Goal: Use online tool/utility: Utilize a website feature to perform a specific function

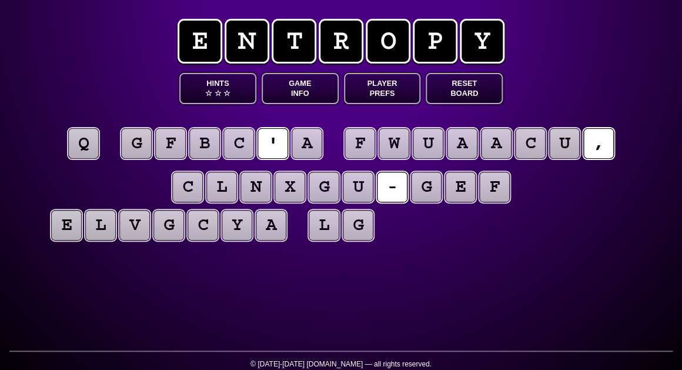
click at [296, 84] on button "Game Info" at bounding box center [300, 88] width 77 height 31
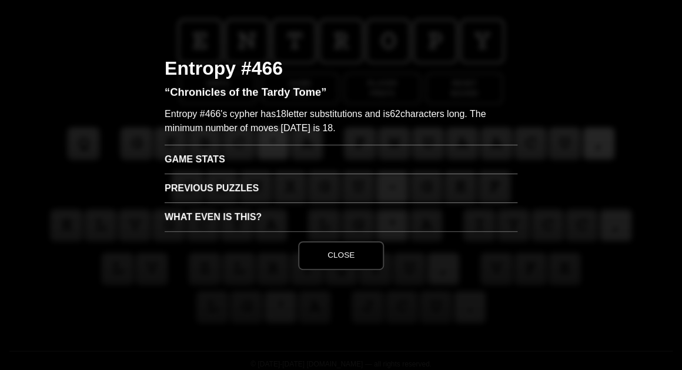
click at [186, 163] on h3 "Game Stats" at bounding box center [341, 159] width 353 height 29
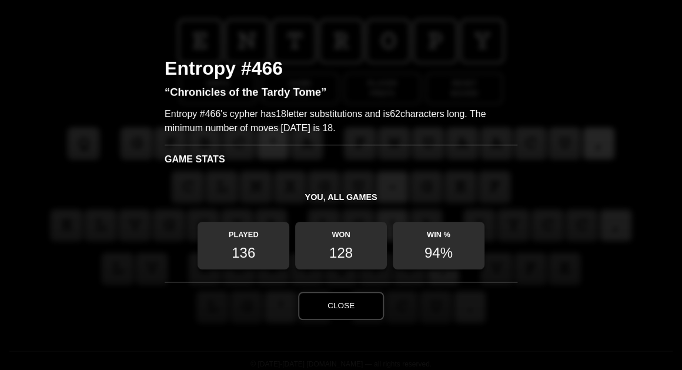
click at [337, 311] on button "Close" at bounding box center [341, 306] width 86 height 28
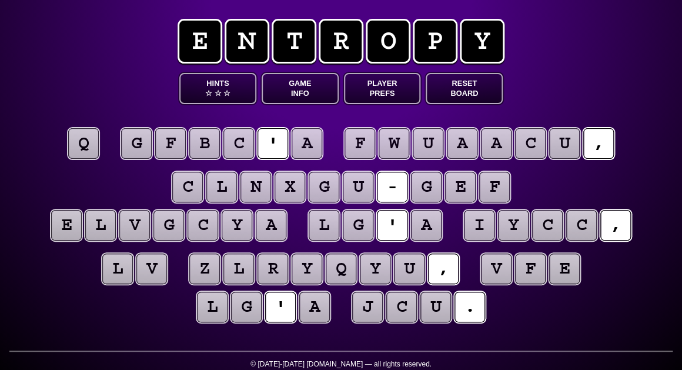
click at [82, 147] on puzzle-tile "q" at bounding box center [83, 143] width 31 height 31
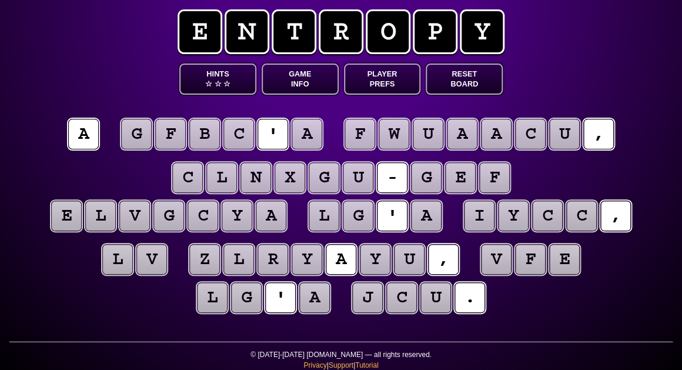
click at [305, 142] on puzzle-tile "a" at bounding box center [307, 134] width 31 height 31
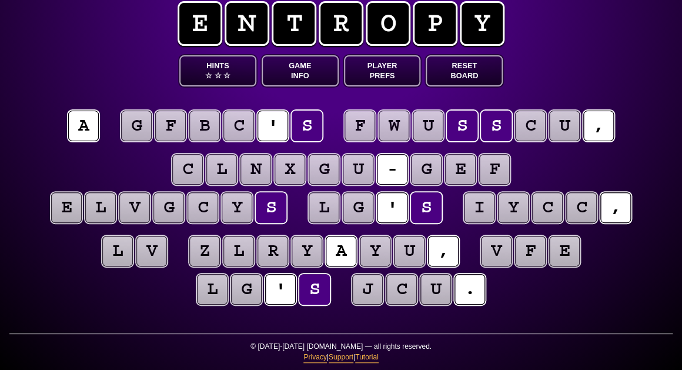
scroll to position [18, 0]
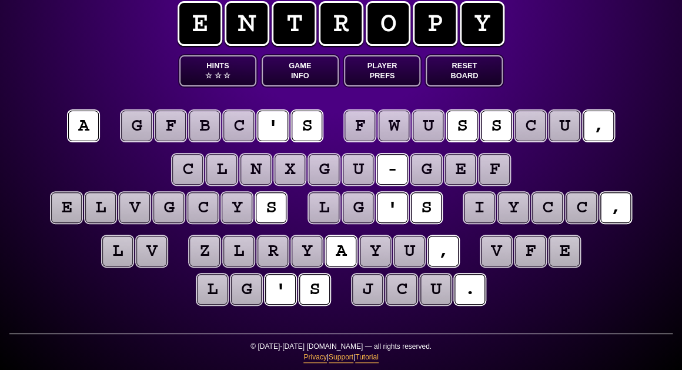
click at [201, 303] on puzzle-tile "l" at bounding box center [212, 289] width 31 height 31
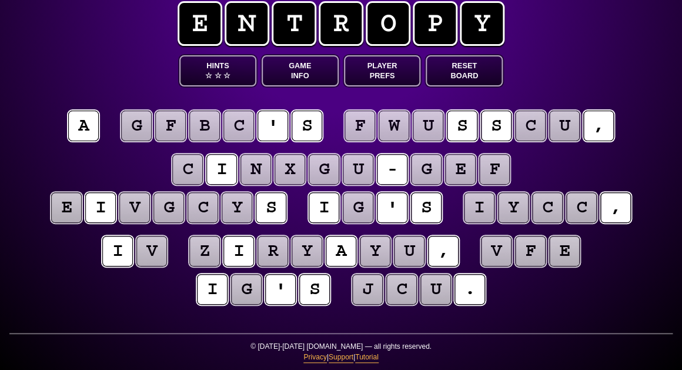
click at [359, 210] on puzzle-tile "g" at bounding box center [358, 207] width 31 height 31
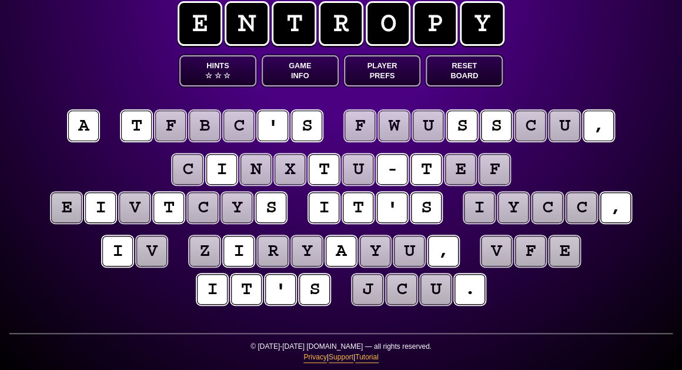
click at [56, 178] on puzzle-line "c i n x t u - t e f e i v t c y s i t ' s i y c c ," at bounding box center [341, 189] width 602 height 77
click at [531, 134] on puzzle-tile "c" at bounding box center [530, 126] width 31 height 31
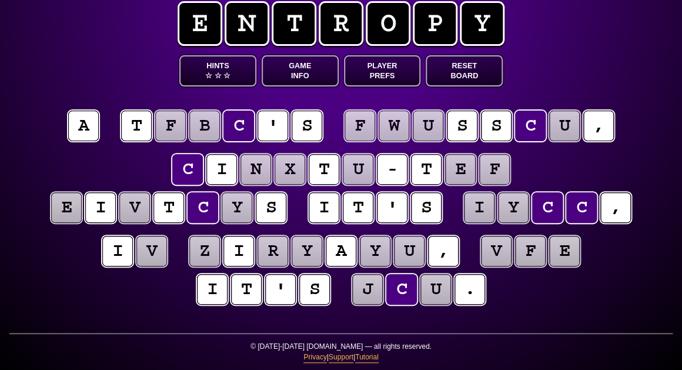
scroll to position [20, 0]
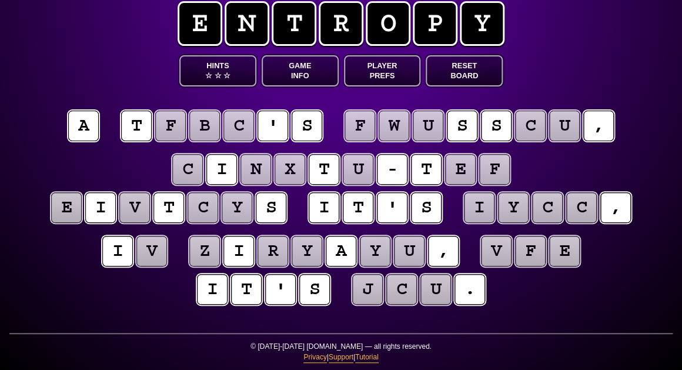
click at [154, 259] on puzzle-tile "v" at bounding box center [151, 251] width 31 height 31
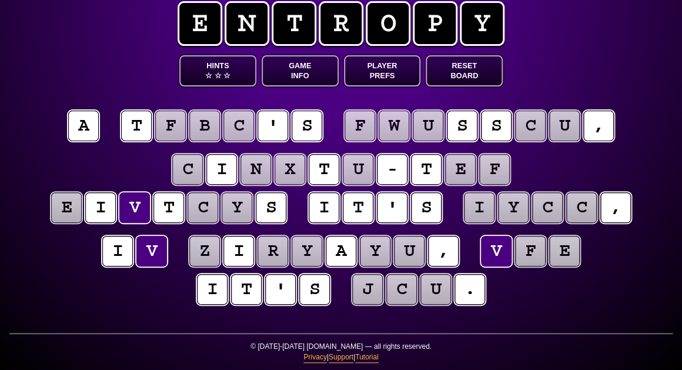
scroll to position [18, 0]
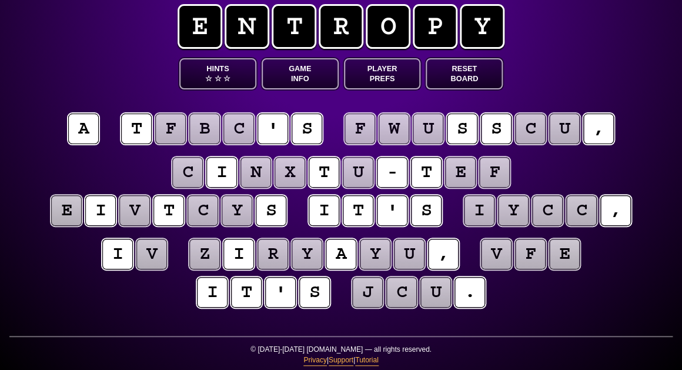
click at [206, 209] on puzzle-tile "c" at bounding box center [203, 210] width 31 height 31
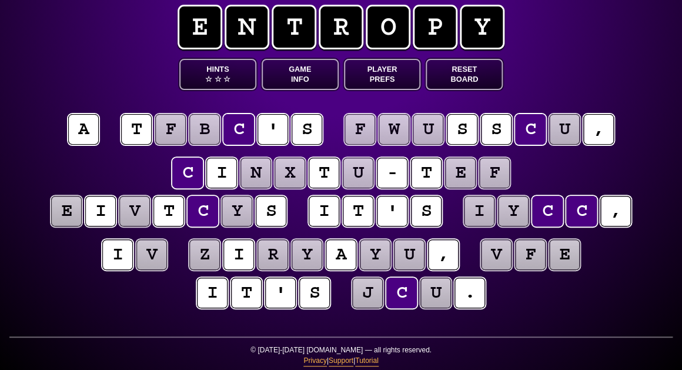
scroll to position [14, 0]
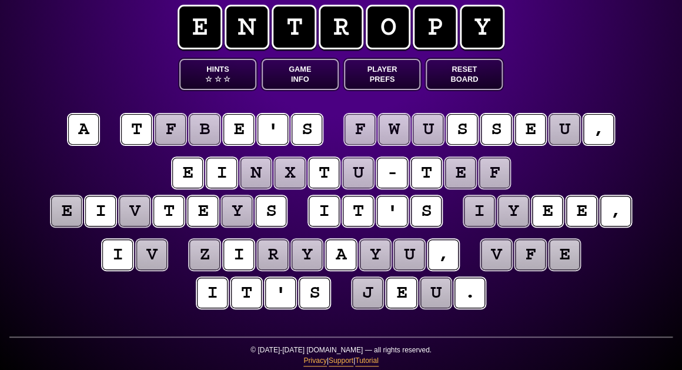
click at [242, 213] on puzzle-tile "y" at bounding box center [237, 211] width 31 height 31
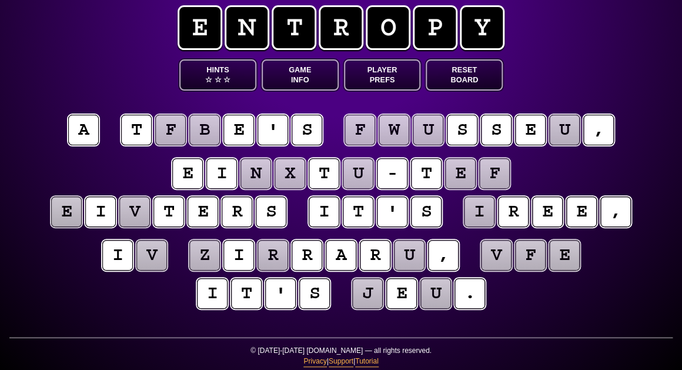
click at [61, 210] on puzzle-tile "e" at bounding box center [66, 211] width 31 height 31
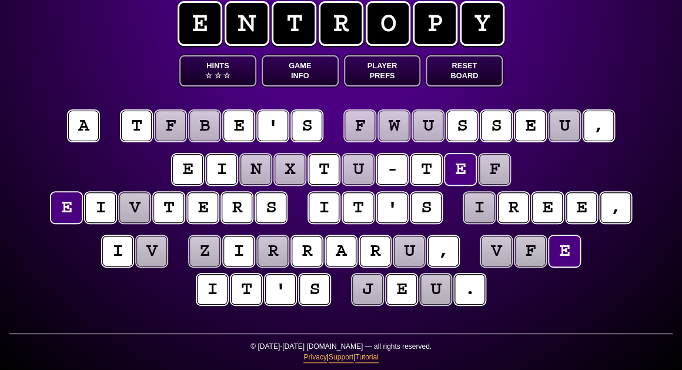
scroll to position [18, 0]
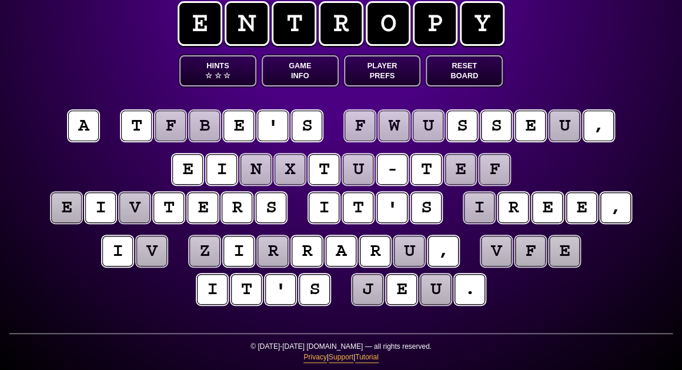
click at [56, 246] on puzzle-line "i v z i r r a r u , v f e i t ' s j e u ." at bounding box center [341, 270] width 602 height 77
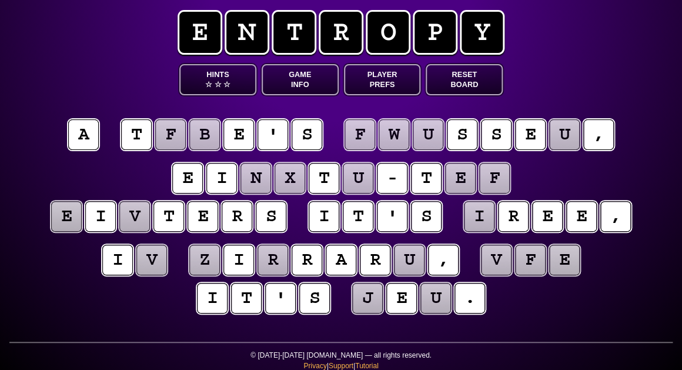
click at [481, 221] on puzzle-tile "i" at bounding box center [479, 216] width 31 height 31
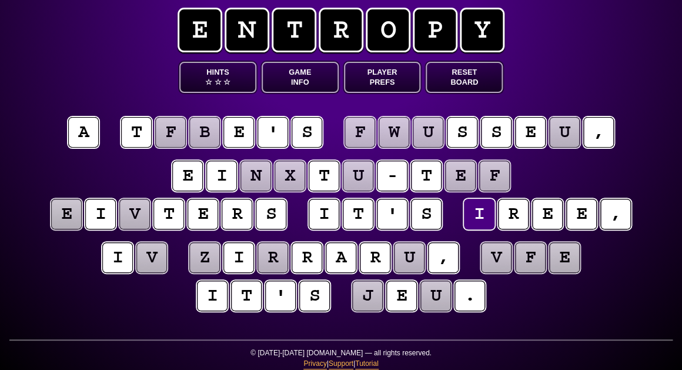
scroll to position [11, 0]
click at [148, 265] on puzzle-tile "v" at bounding box center [151, 257] width 31 height 31
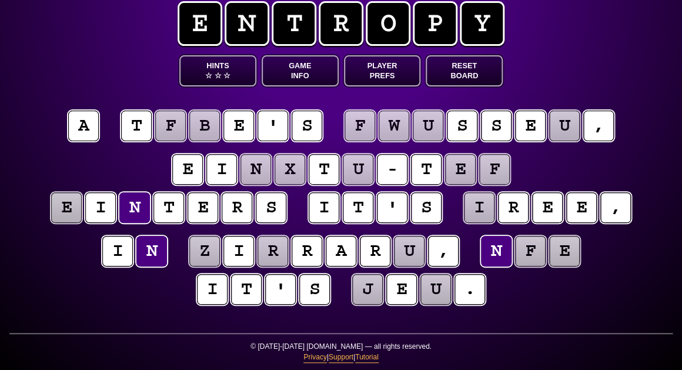
scroll to position [18, 0]
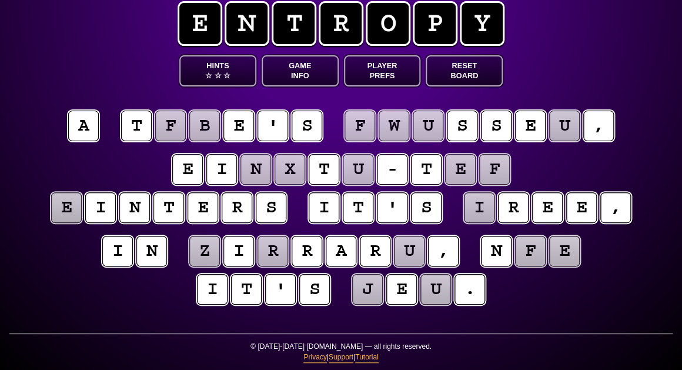
click at [167, 281] on puzzle-line "i n z i r r a r u , n f e i t ' s j e u ." at bounding box center [341, 270] width 602 height 77
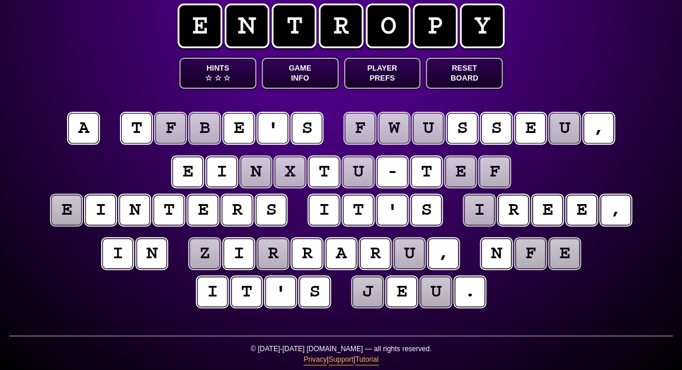
scroll to position [16, 0]
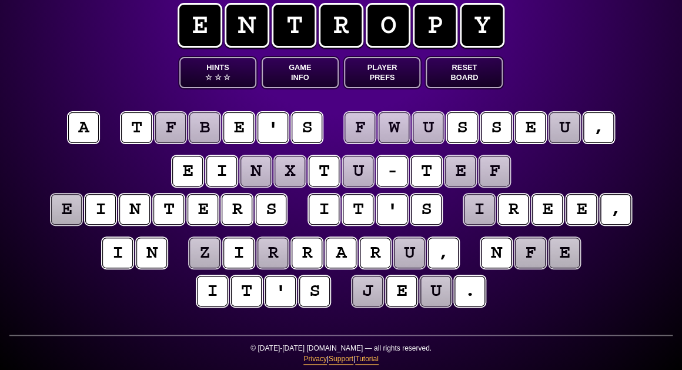
click at [524, 259] on puzzle-tile "f" at bounding box center [530, 253] width 31 height 31
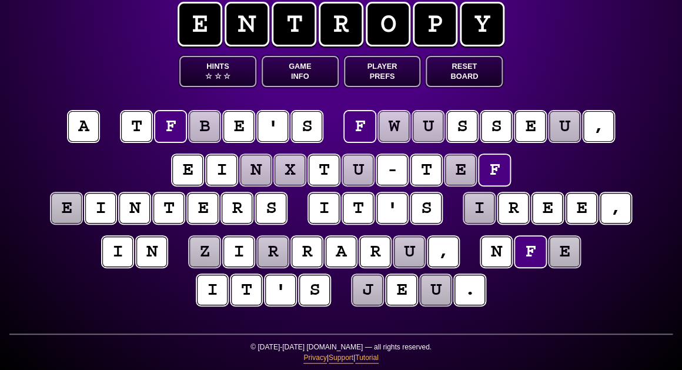
scroll to position [17, 0]
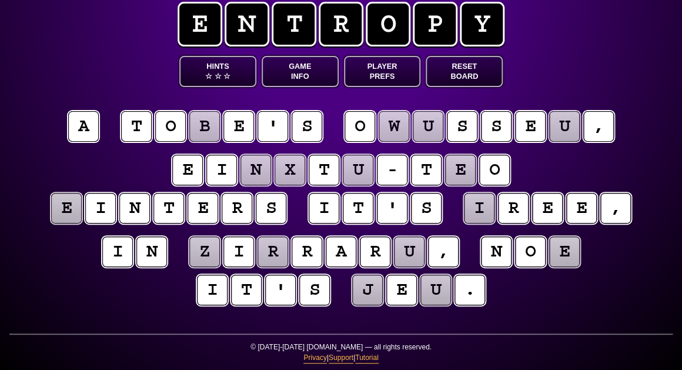
click at [557, 262] on puzzle-tile "e" at bounding box center [564, 251] width 31 height 31
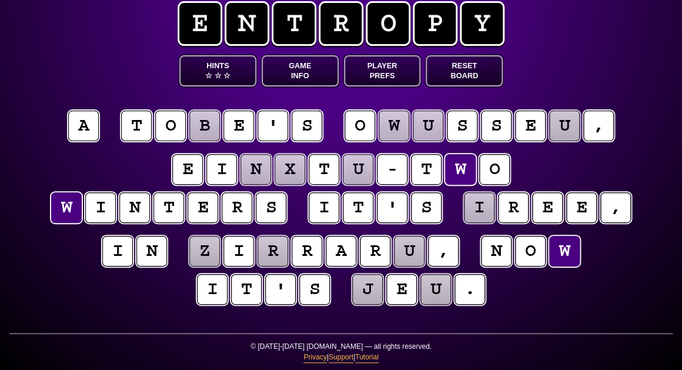
click at [365, 319] on entropy-puzzle "a t o b e ' s o w u s s e u , e i n x t u - t w o w i n t e r s i t ' s i r e e…" at bounding box center [341, 209] width 602 height 247
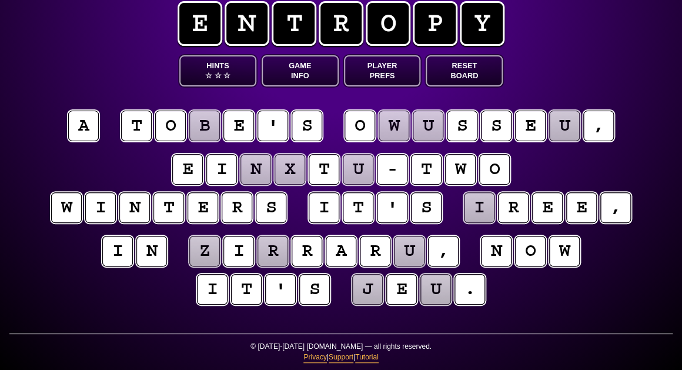
scroll to position [18, 0]
click at [482, 208] on puzzle-tile "i" at bounding box center [479, 207] width 31 height 31
click at [409, 249] on puzzle-tile "u" at bounding box center [409, 251] width 31 height 31
click at [555, 82] on div "e n t r o p y Hints ☆ ☆ ☆ Game Info Player Prefs Reset Board a t o b e ' s o w …" at bounding box center [341, 176] width 682 height 388
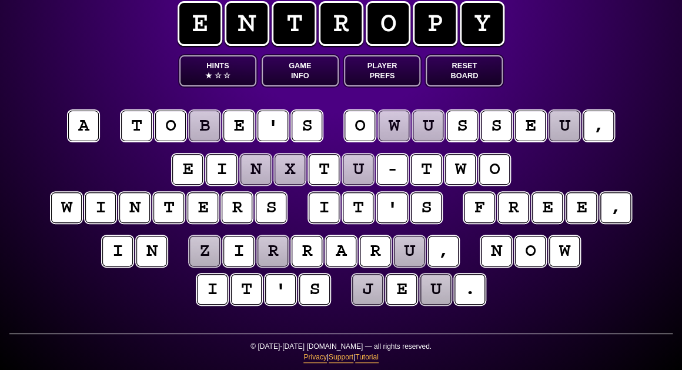
click at [396, 125] on puzzle-tile "w" at bounding box center [394, 126] width 31 height 31
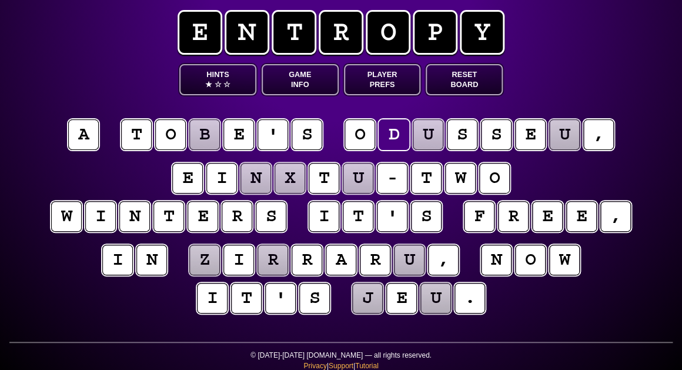
scroll to position [6, 0]
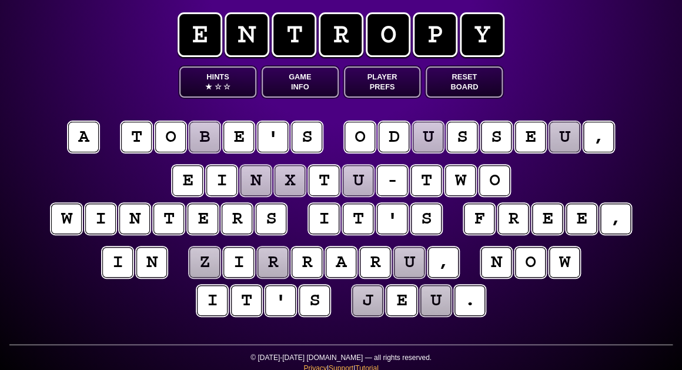
click at [423, 138] on puzzle-tile "u" at bounding box center [428, 137] width 31 height 31
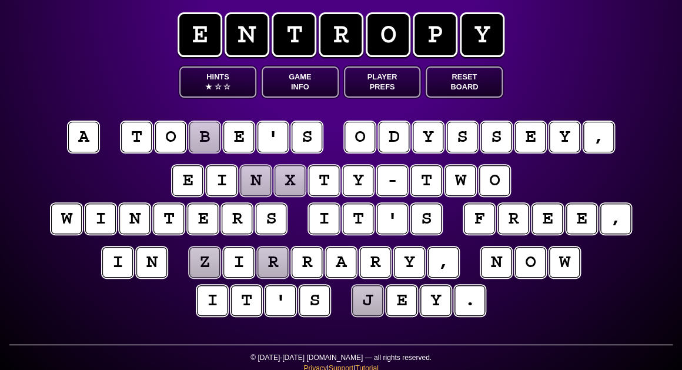
click at [88, 170] on puzzle-line "e i n x t y - t w o w i n t e r s i t ' s f r e e ," at bounding box center [341, 200] width 602 height 77
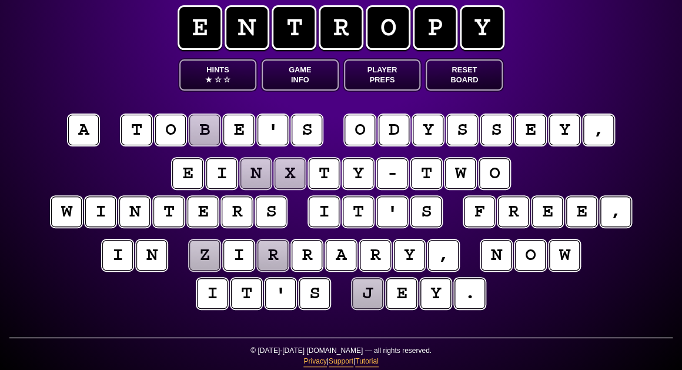
scroll to position [14, 0]
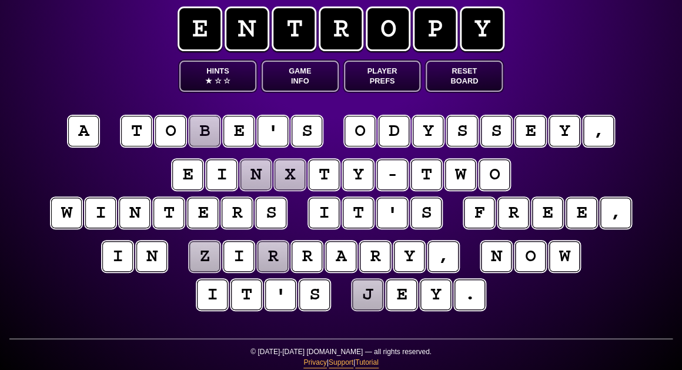
click at [231, 172] on puzzle-tile "i" at bounding box center [221, 174] width 31 height 31
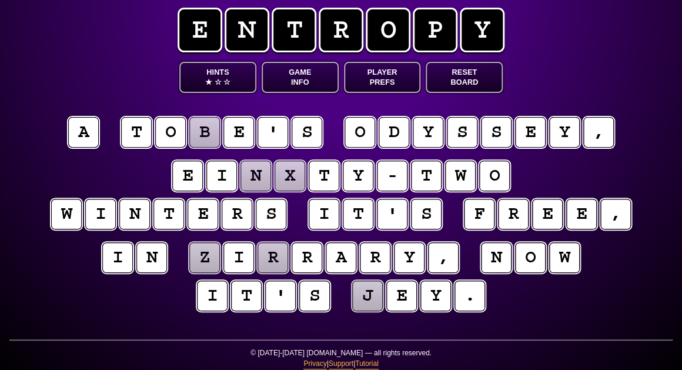
click at [105, 155] on entropy-puzzle "a t o b e ' s o d y s s e y , e i n x t y - t w o w i n t e r s i t ' s f r e e…" at bounding box center [341, 216] width 602 height 247
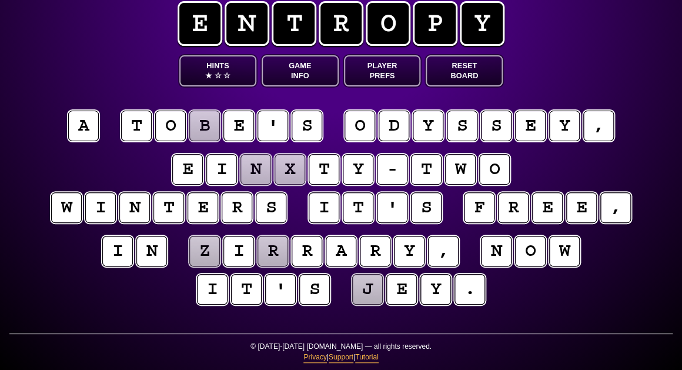
scroll to position [18, 0]
click at [213, 252] on puzzle-tile "z" at bounding box center [204, 251] width 31 height 31
click at [276, 256] on puzzle-tile "r" at bounding box center [273, 251] width 31 height 31
click at [73, 255] on puzzle-line "i n l i b r a r y , n o w i t ' s j e y ." at bounding box center [341, 270] width 602 height 77
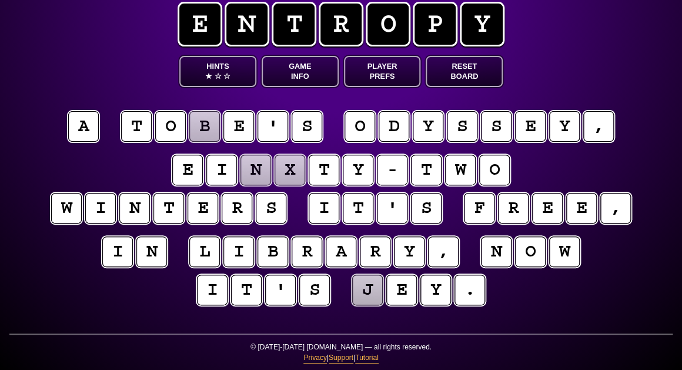
click at [574, 0] on div "e n t r o p y Hints ★ ☆ ☆ Game Info Player Prefs Reset Board a t o b e ' s o d …" at bounding box center [341, 177] width 682 height 388
click at [255, 174] on puzzle-tile "n" at bounding box center [256, 170] width 31 height 31
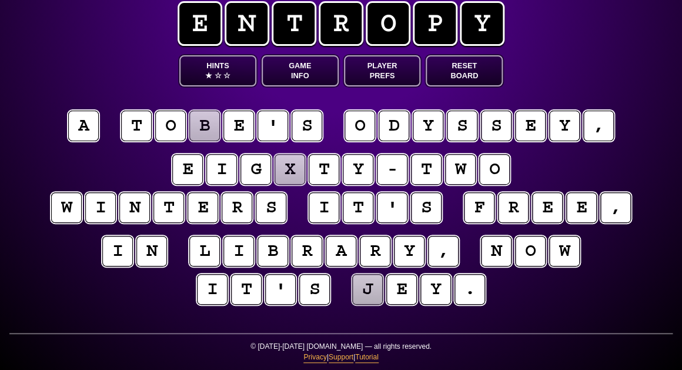
click at [289, 171] on puzzle-tile "x" at bounding box center [290, 169] width 31 height 31
click at [125, 164] on puzzle-line "e i g h t y - t w o w i n t e r s i t ' s f r e e ," at bounding box center [341, 189] width 602 height 77
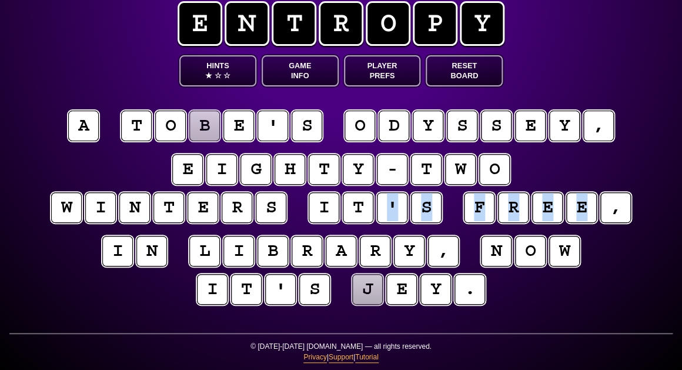
drag, startPoint x: 591, startPoint y: 209, endPoint x: 378, endPoint y: 206, distance: 212.4
click at [378, 206] on puzzle-line "e i g h t y - t w o w i n t e r s i t ' s f r e e ," at bounding box center [341, 189] width 602 height 77
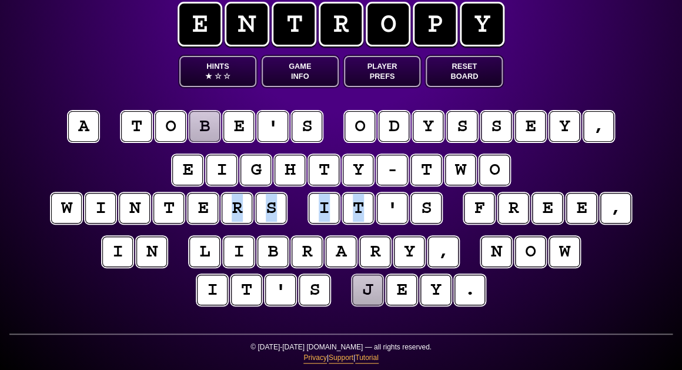
drag, startPoint x: 369, startPoint y: 206, endPoint x: 222, endPoint y: 204, distance: 147.7
click at [222, 204] on puzzle-line "e i g h t y - t w o w i n t e r s i t ' s f r e e ," at bounding box center [341, 189] width 602 height 77
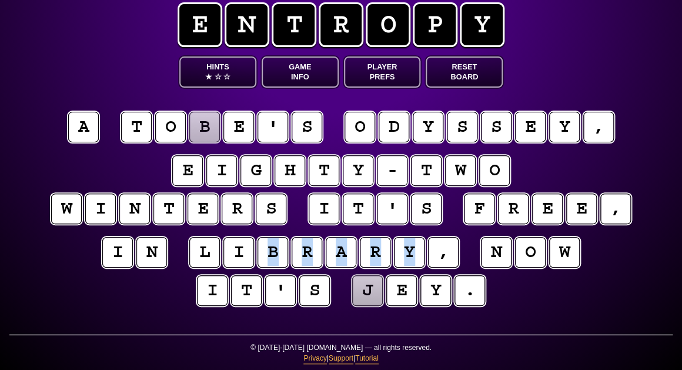
drag, startPoint x: 426, startPoint y: 252, endPoint x: 261, endPoint y: 245, distance: 165.4
click at [261, 245] on puzzle-word "l i b r a r y ," at bounding box center [324, 253] width 273 height 32
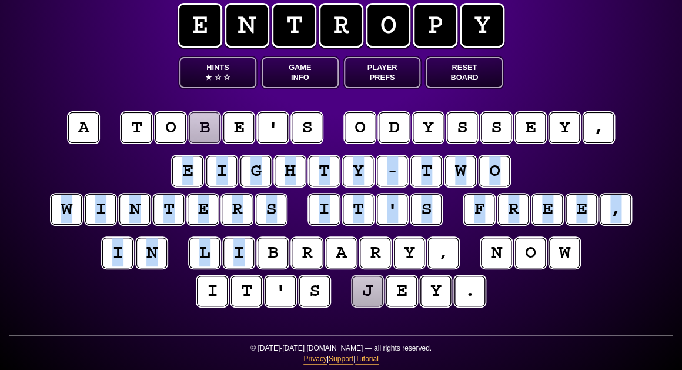
drag, startPoint x: 236, startPoint y: 248, endPoint x: 67, endPoint y: 181, distance: 182.0
click at [67, 181] on entropy-puzzle "a t o b e ' s o d y s s e y , e i g h t y - t w o w i n t e r s i t ' s f r e e…" at bounding box center [341, 211] width 602 height 247
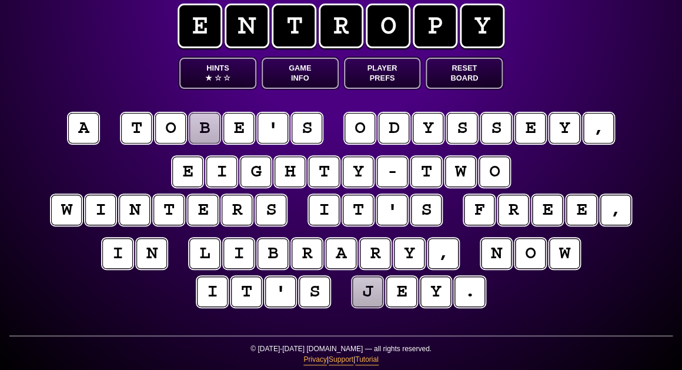
click at [144, 19] on div "e n t r o p y Hints ★ ☆ ☆ Game Info Player Prefs Reset Board a t o b e ' s o d …" at bounding box center [341, 179] width 682 height 388
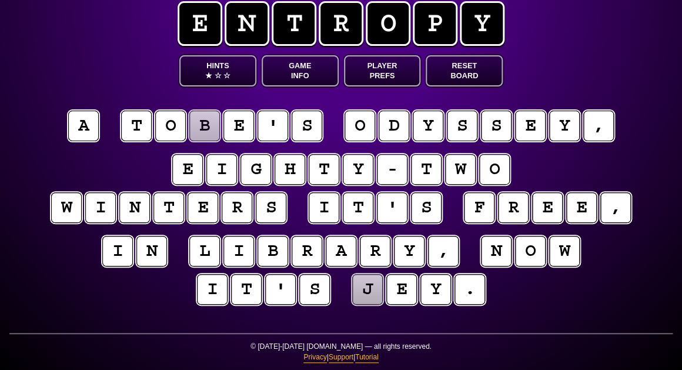
scroll to position [18, 1]
click at [227, 68] on button "Hints ★ ☆ ☆" at bounding box center [217, 70] width 77 height 31
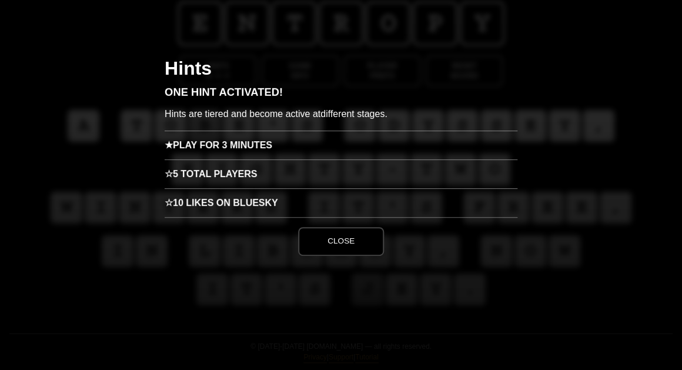
scroll to position [0, 0]
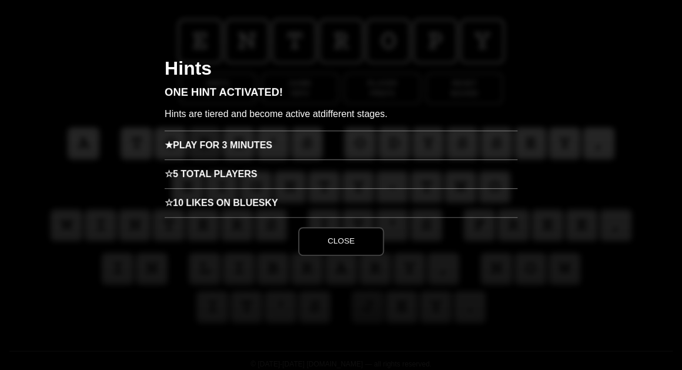
click at [247, 149] on h3 "★ Play for 3 minutes" at bounding box center [341, 145] width 353 height 29
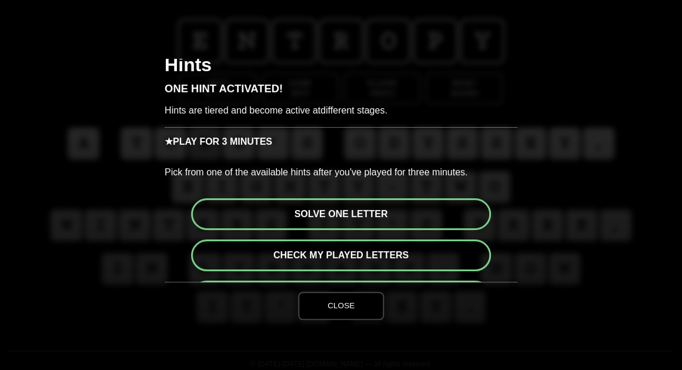
scroll to position [4, 0]
click at [358, 214] on button "Solve one letter" at bounding box center [341, 214] width 300 height 32
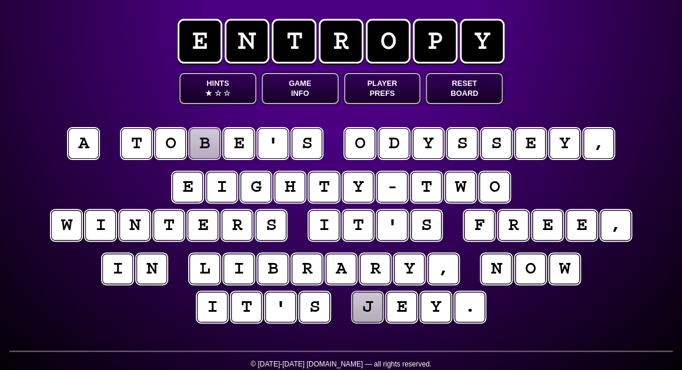
scroll to position [0, 0]
click at [369, 299] on puzzle-tile "j" at bounding box center [368, 307] width 32 height 32
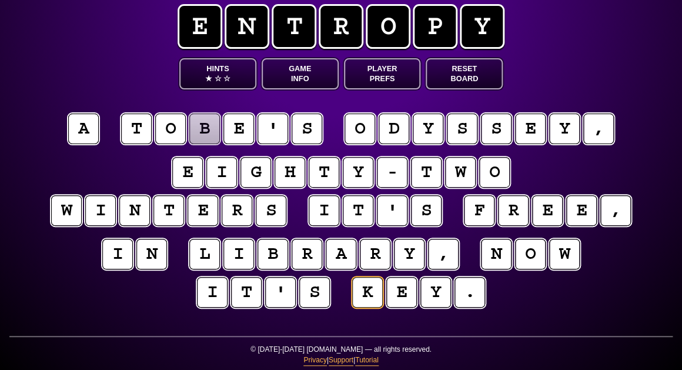
scroll to position [16, 0]
click at [205, 134] on puzzle-tile "b" at bounding box center [204, 129] width 31 height 31
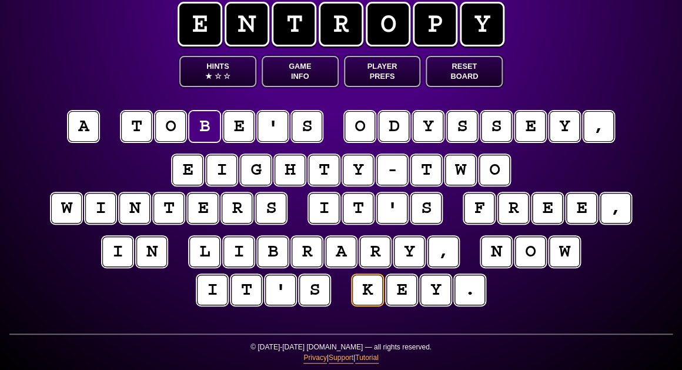
scroll to position [17, 0]
type input "**********"
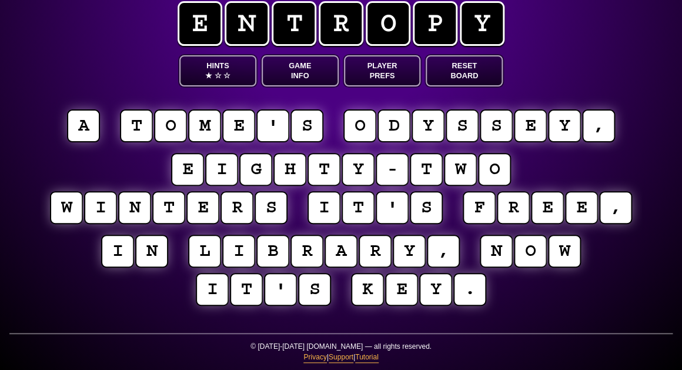
scroll to position [18, 0]
click at [300, 71] on button "Game Info" at bounding box center [300, 70] width 77 height 31
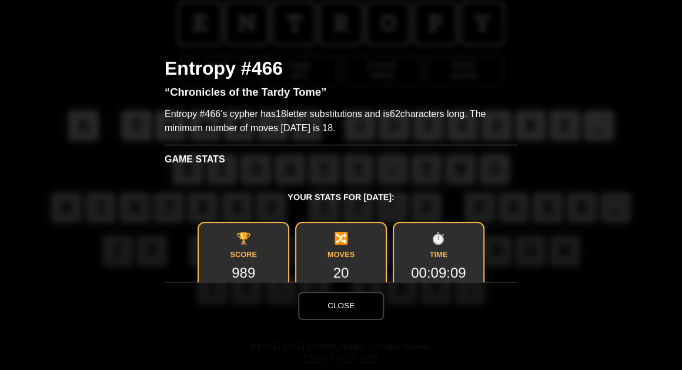
scroll to position [0, 0]
